Goal: Task Accomplishment & Management: Use online tool/utility

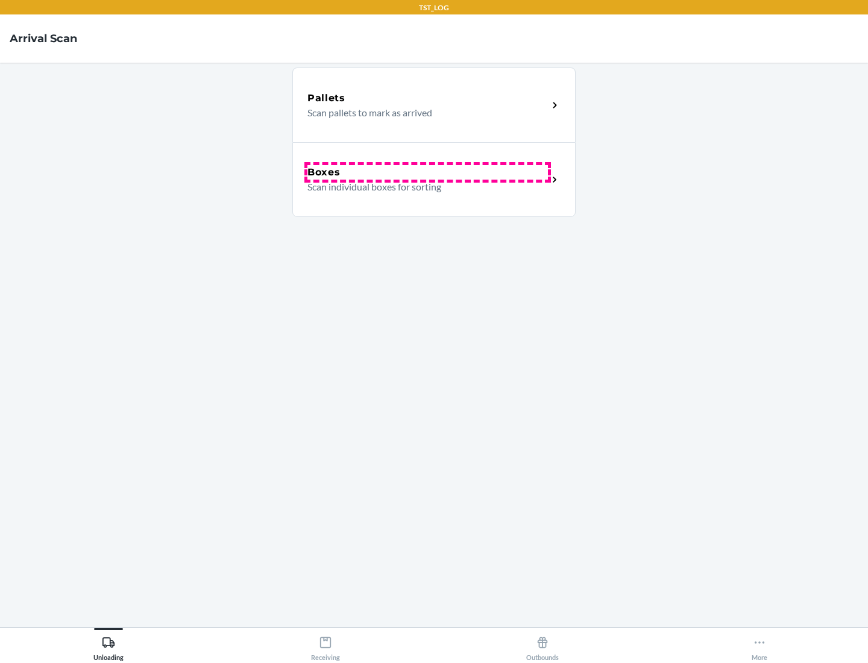
click at [428, 172] on div "Boxes" at bounding box center [428, 172] width 241 height 14
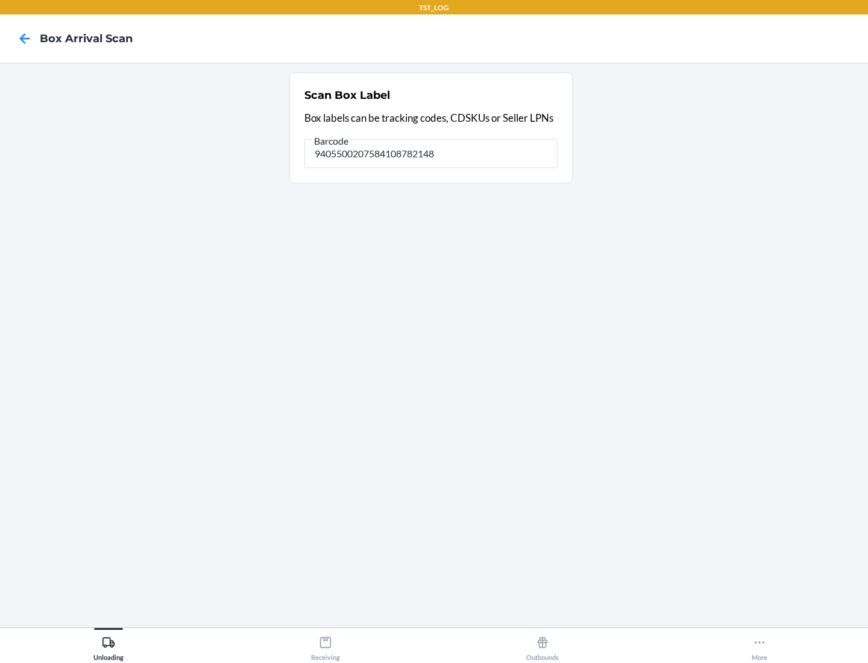
type input "9405500207584108782148"
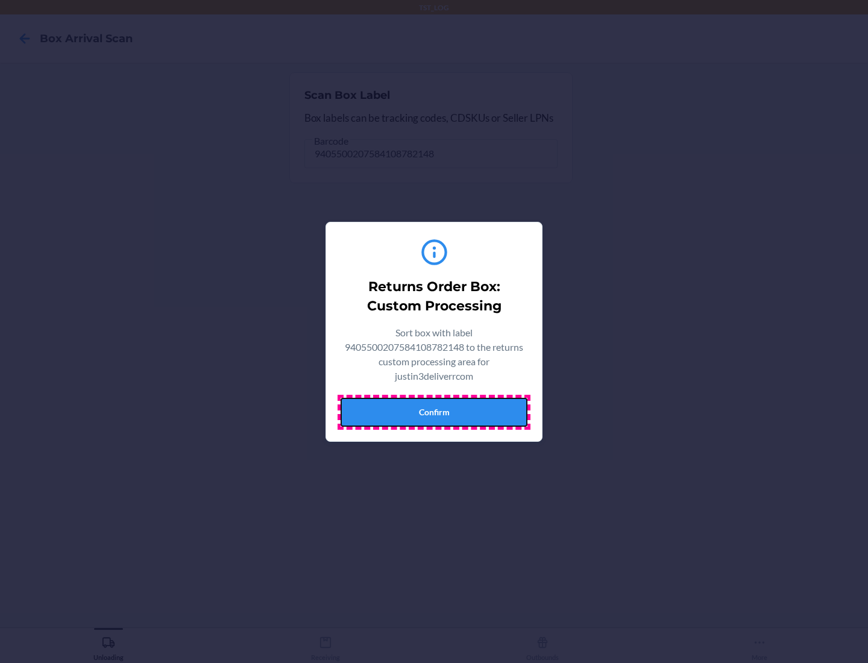
click at [434, 412] on button "Confirm" at bounding box center [434, 412] width 187 height 29
